Goal: Task Accomplishment & Management: Complete application form

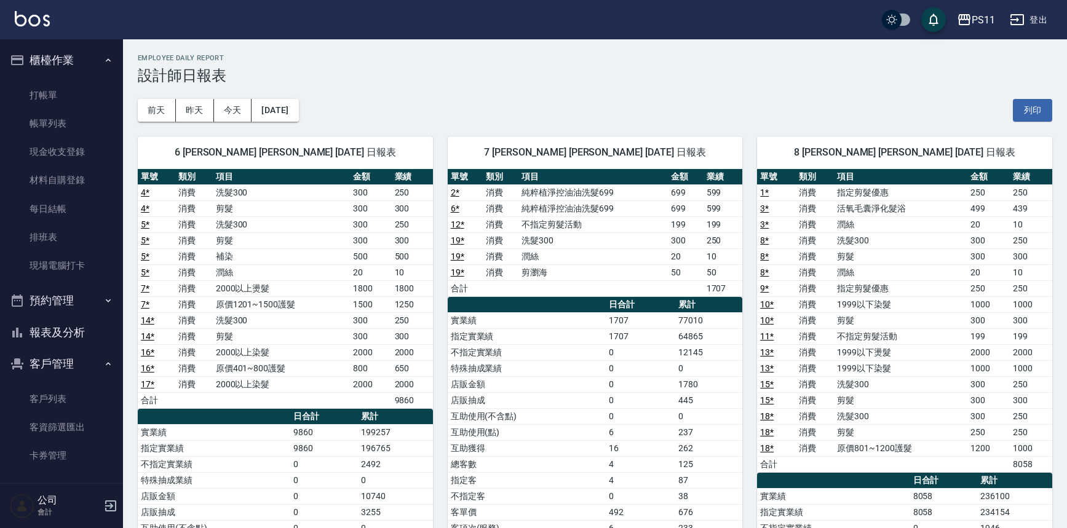
scroll to position [55, 0]
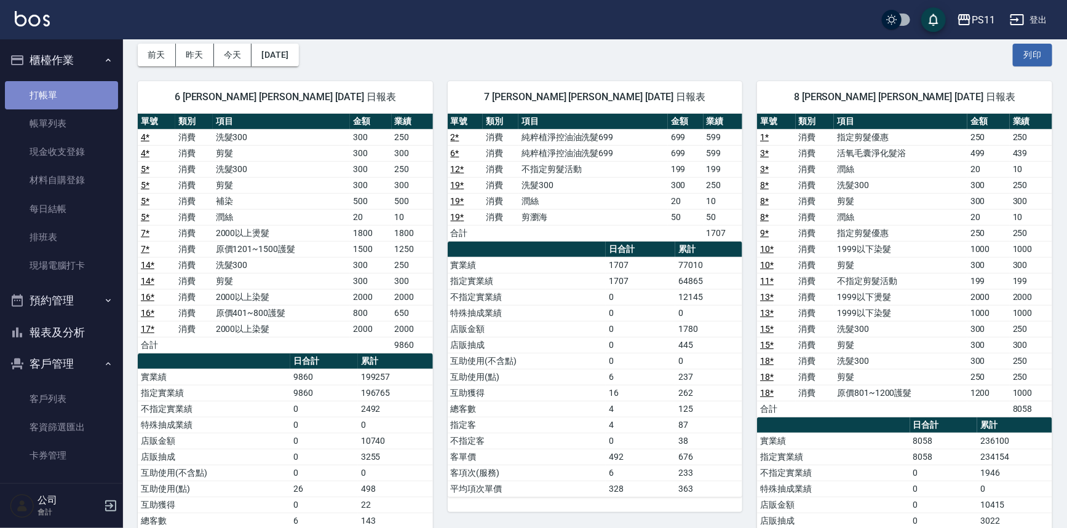
click at [86, 92] on link "打帳單" at bounding box center [61, 95] width 113 height 28
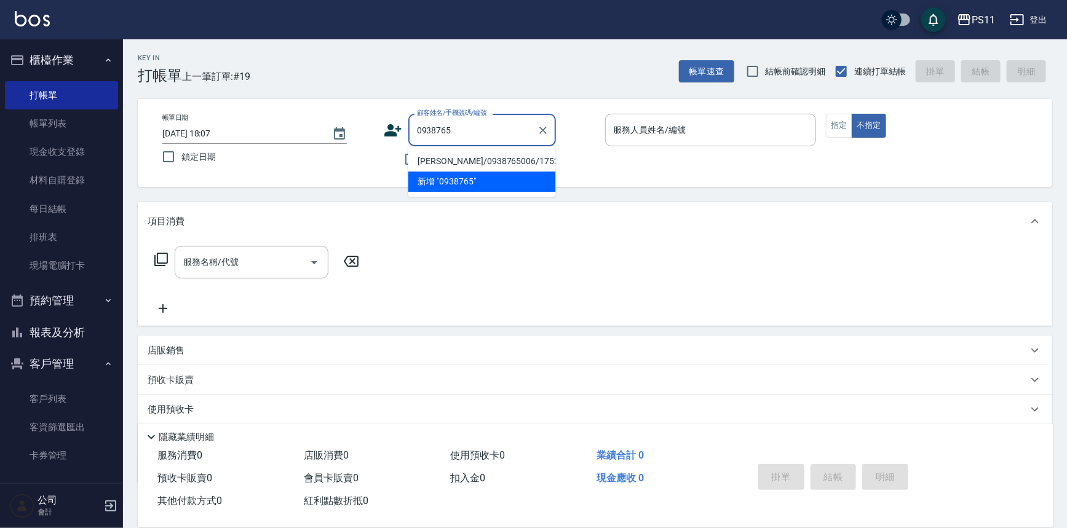
click at [481, 152] on li "[PERSON_NAME]/0938765006/1752" at bounding box center [482, 161] width 148 height 20
type input "[PERSON_NAME]/0938765006/1752"
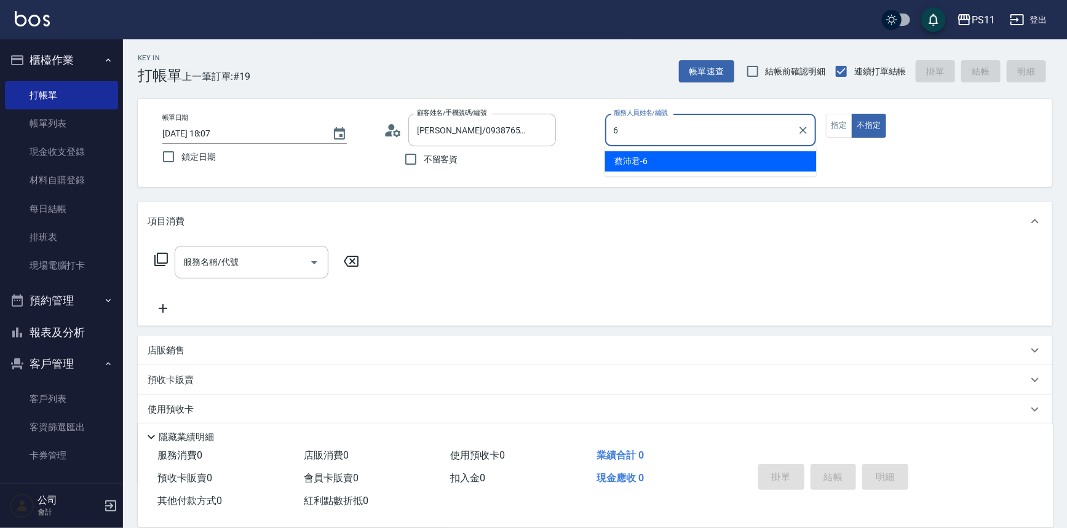
type input "[PERSON_NAME]6"
type button "false"
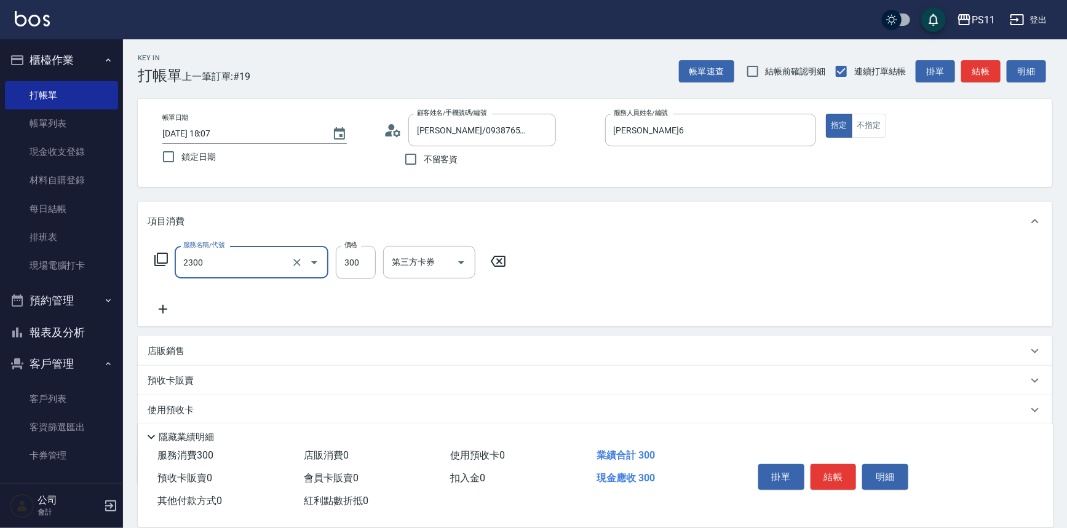
type input "剪髮(2300)"
type input "200"
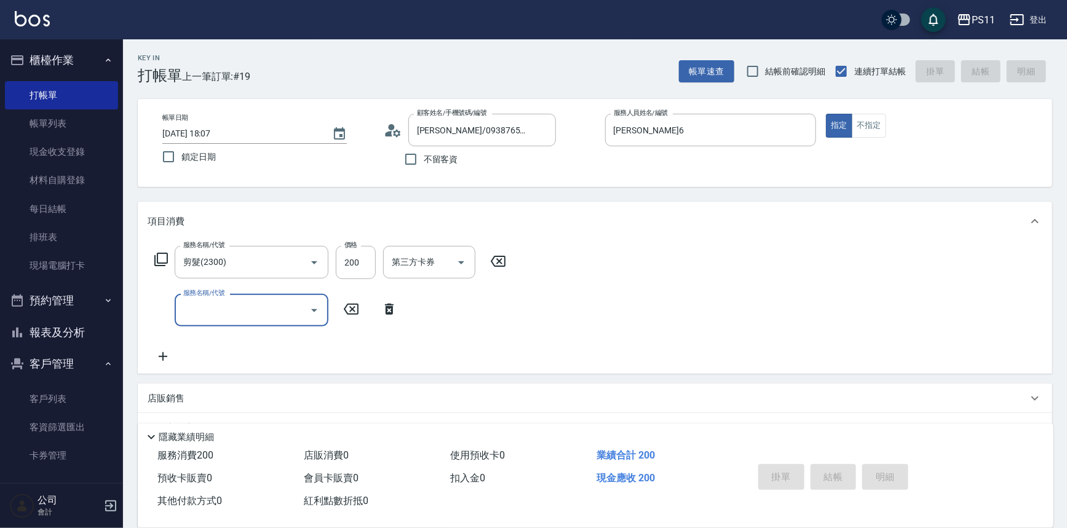
type input "[DATE] 18:08"
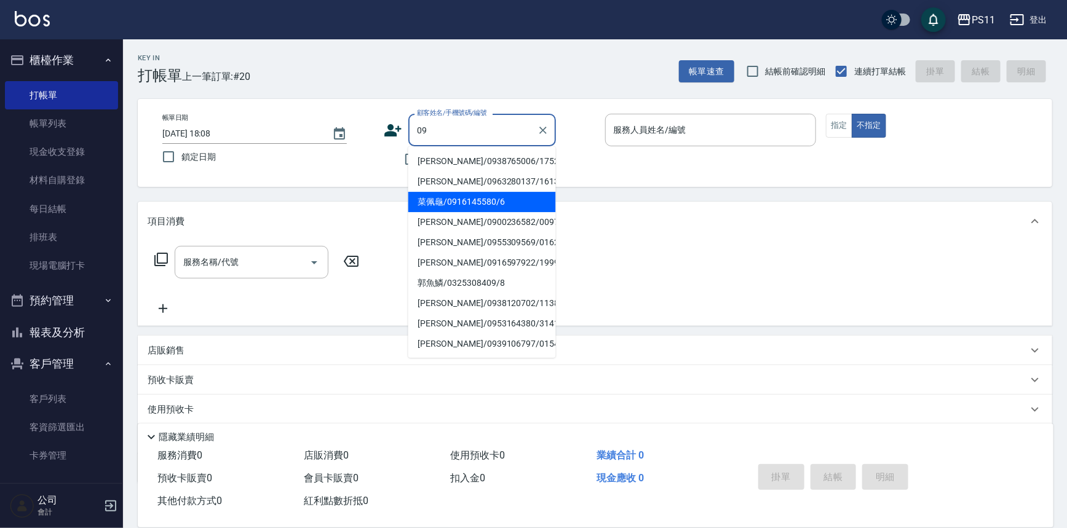
type input "09"
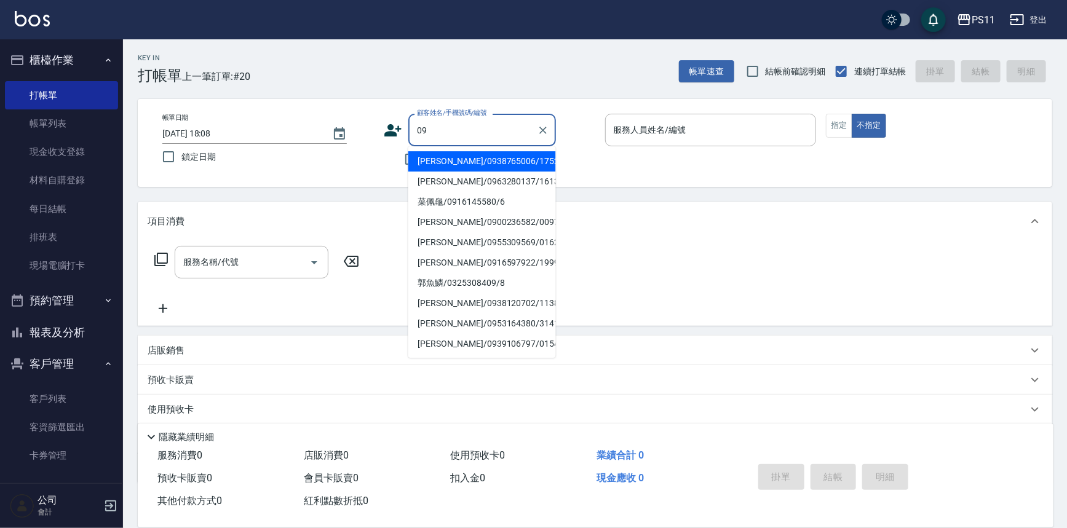
type input "0"
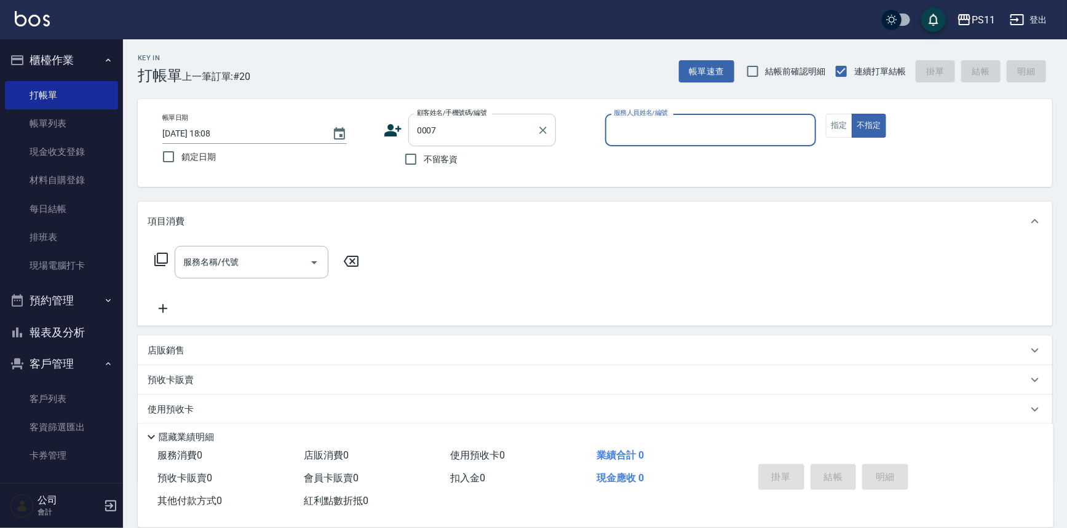
click at [851, 114] on button "不指定" at bounding box center [868, 126] width 34 height 24
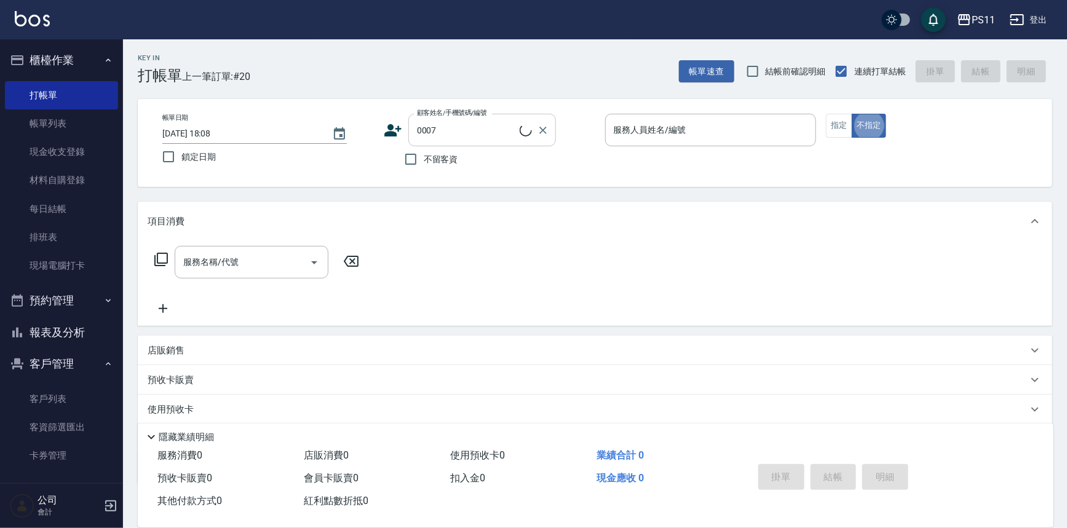
type input "Judy/098888/0007"
click at [772, 133] on input "服務人員姓名/編號" at bounding box center [710, 130] width 200 height 22
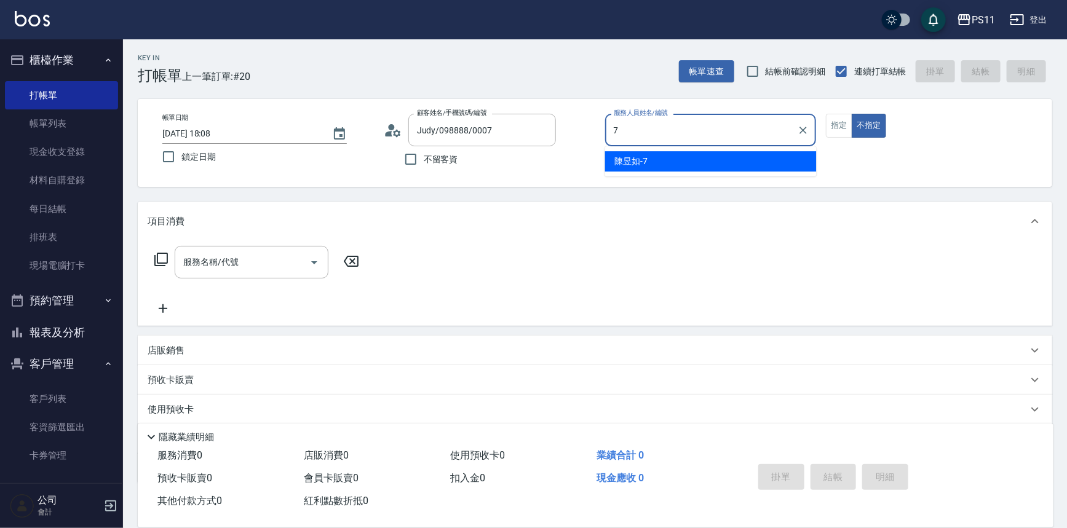
type input "陳昱如-7"
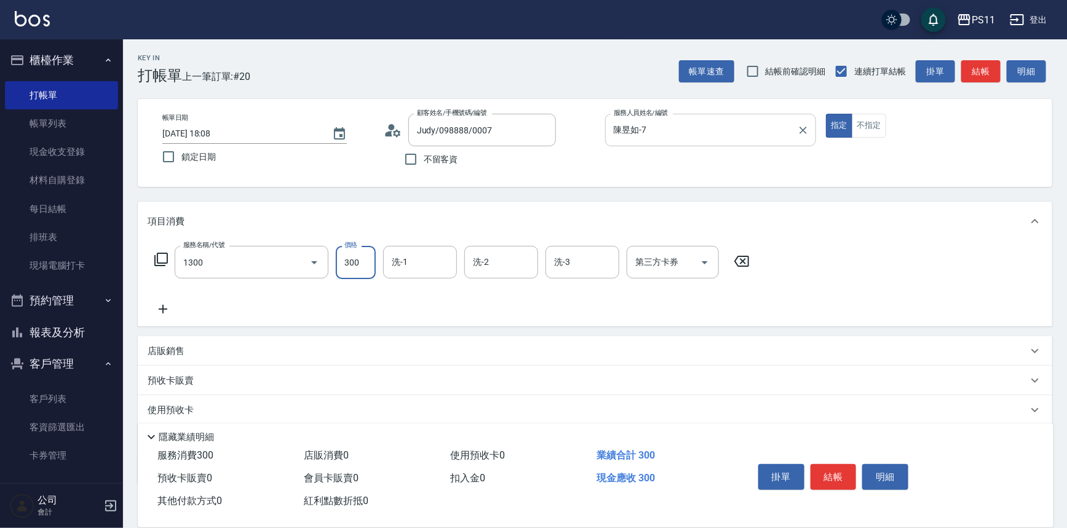
type input "洗髮300(1300)"
type input "陳昱如-7"
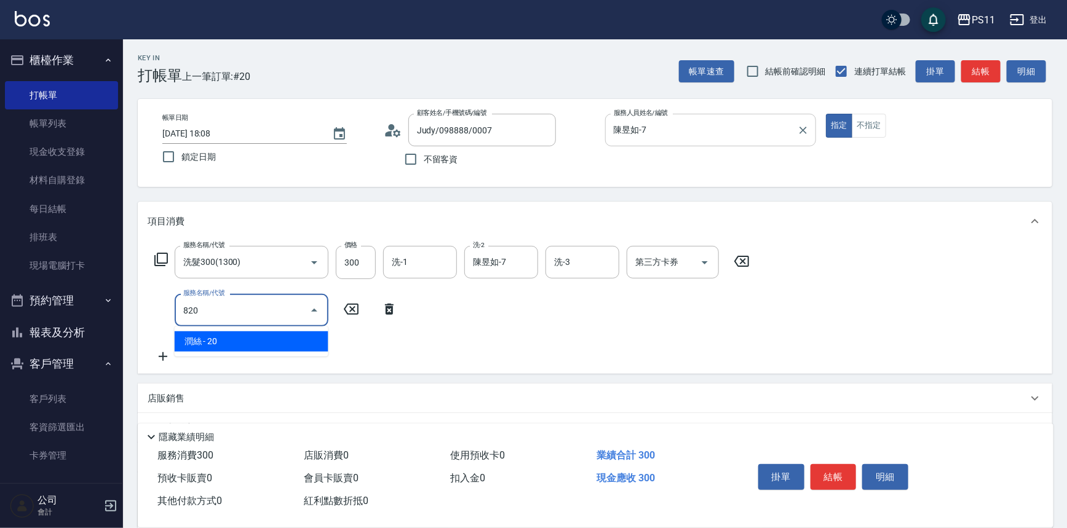
type input "潤絲(820)"
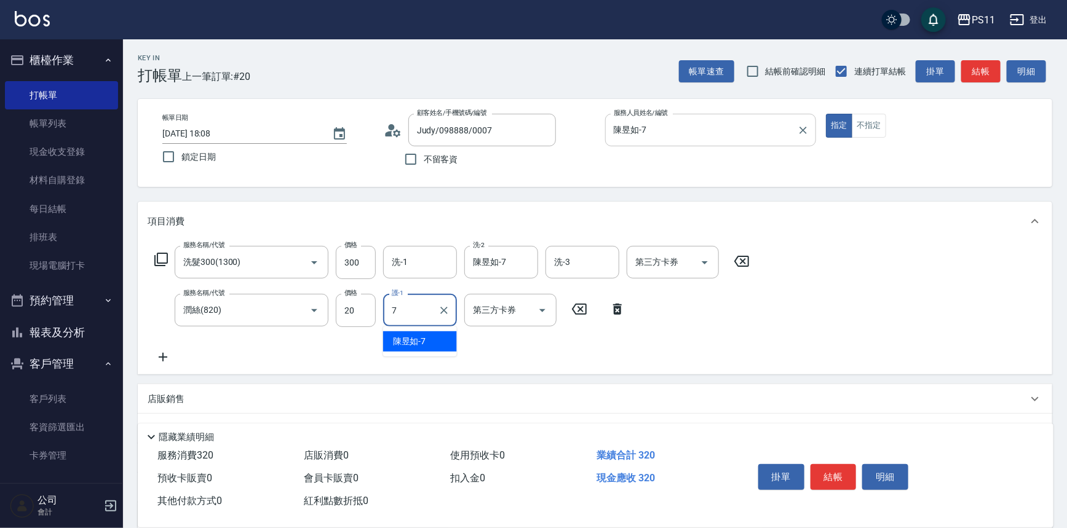
type input "陳昱如-7"
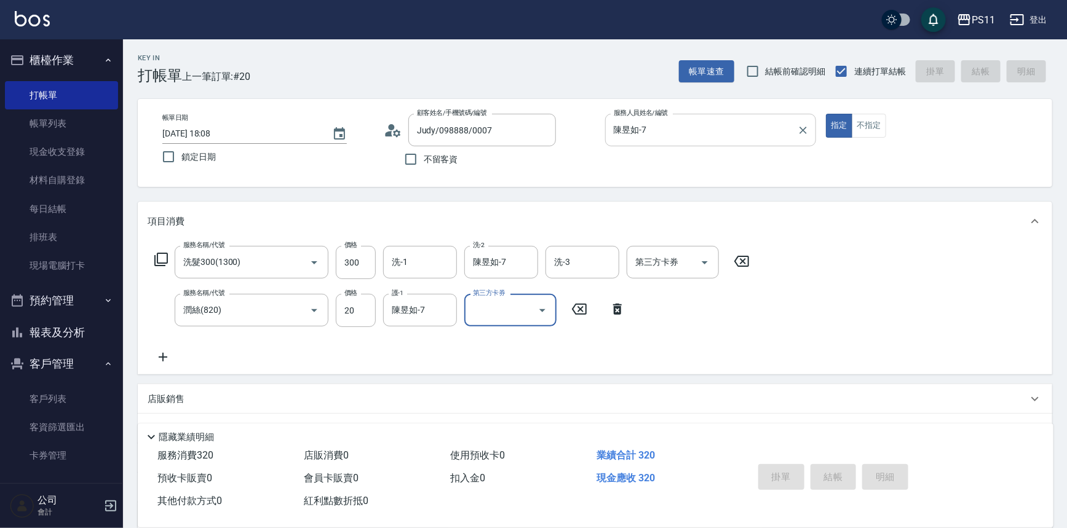
type input "[DATE] 18:11"
